Goal: Task Accomplishment & Management: Complete application form

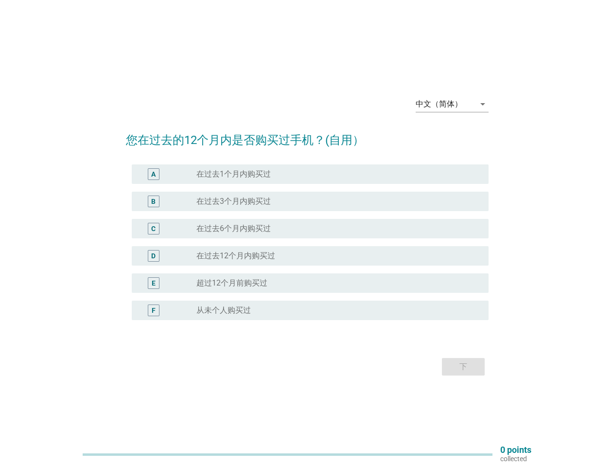
click at [307, 233] on div "radio_button_unchecked 在过去6个月内购买过" at bounding box center [338, 229] width 285 height 12
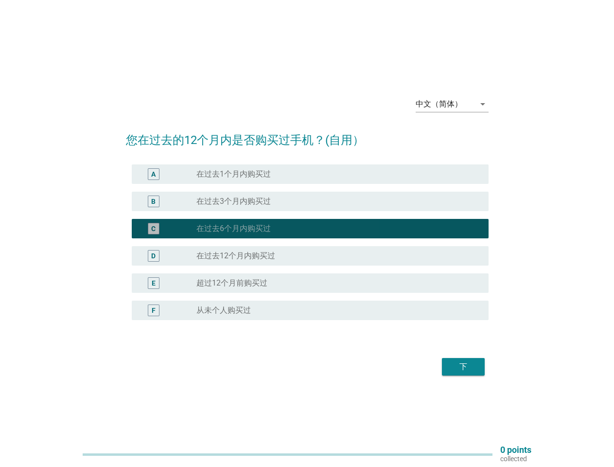
click at [452, 104] on div "中文（简体）" at bounding box center [439, 104] width 47 height 9
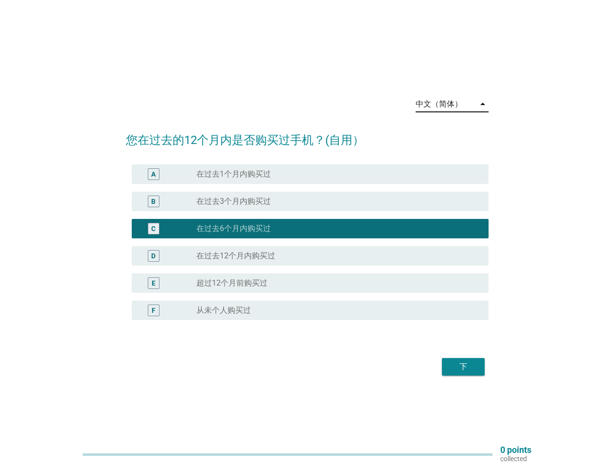
click at [307, 248] on div "D radio_button_unchecked 在过去12个月内购买过" at bounding box center [310, 255] width 357 height 19
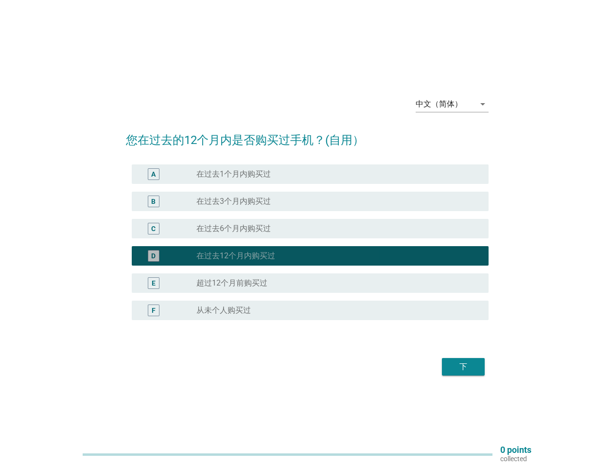
click at [307, 242] on div "D radio_button_checked 在过去12个月内购买过" at bounding box center [307, 255] width 363 height 27
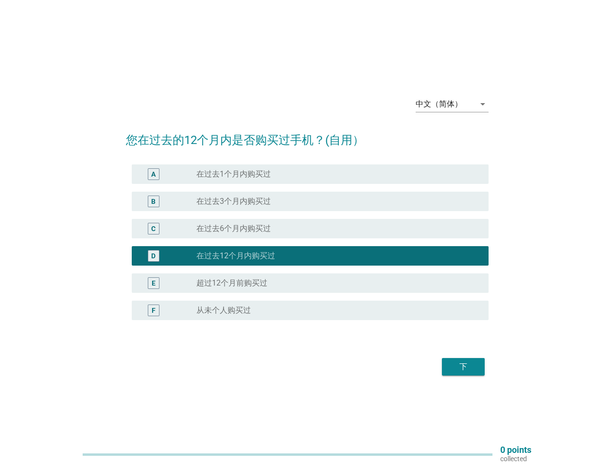
click at [310, 174] on div "radio_button_unchecked 在过去1个月内购买过" at bounding box center [334, 174] width 277 height 10
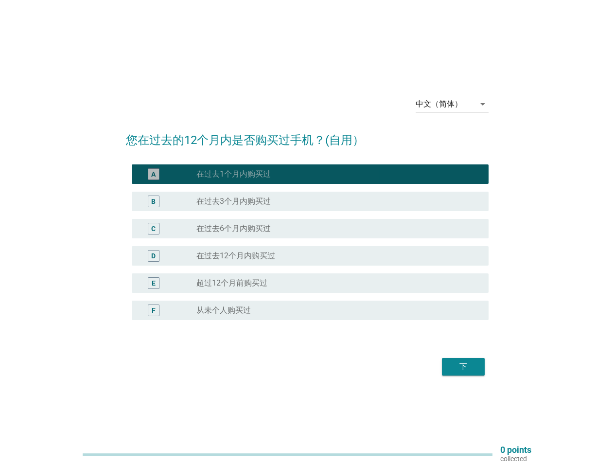
click at [233, 174] on label "在过去1个月内购买过" at bounding box center [233, 174] width 74 height 10
click at [310, 201] on div "radio_button_unchecked 在过去3个月内购买过" at bounding box center [334, 201] width 277 height 10
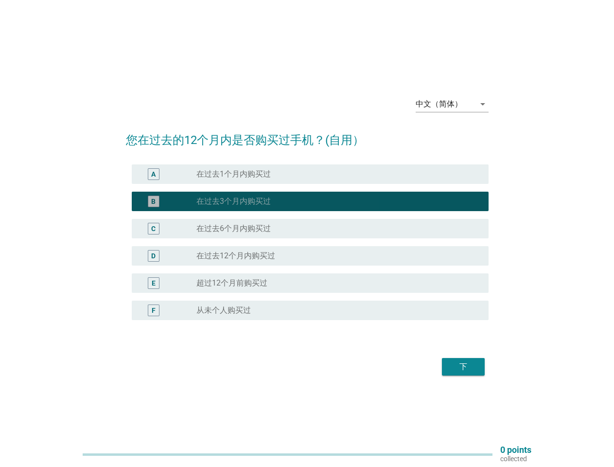
click at [233, 201] on label "在过去3个月内购买过" at bounding box center [233, 201] width 74 height 10
click at [310, 229] on div "radio_button_unchecked 在过去6个月内购买过" at bounding box center [334, 229] width 277 height 10
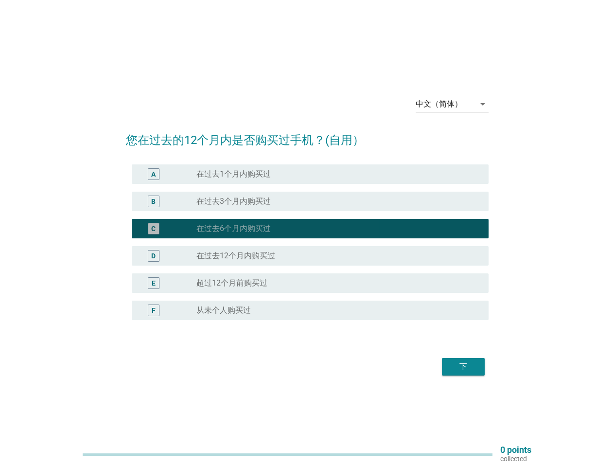
click at [233, 229] on label "在过去6个月内购买过" at bounding box center [233, 229] width 74 height 10
